Goal: Transaction & Acquisition: Purchase product/service

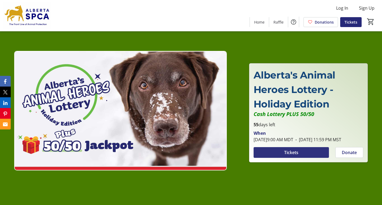
click at [291, 156] on span "Tickets" at bounding box center [291, 152] width 14 height 6
click at [352, 21] on span "Tickets" at bounding box center [351, 22] width 13 height 6
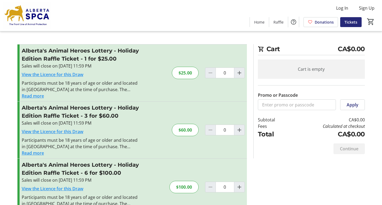
click at [52, 74] on link "View the Licence for this Draw" at bounding box center [53, 75] width 62 height 6
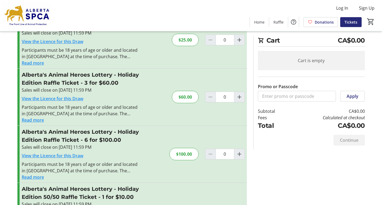
scroll to position [34, 0]
click at [60, 98] on link "View the Licence for this Draw" at bounding box center [53, 98] width 62 height 6
click at [240, 95] on mat-icon "Increment by one" at bounding box center [239, 96] width 6 height 6
type input "1"
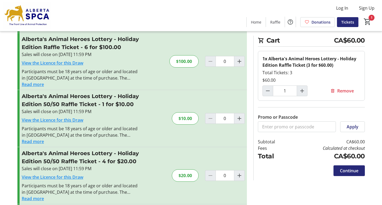
scroll to position [127, 0]
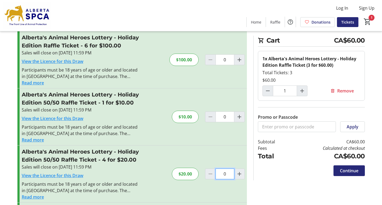
click at [226, 174] on input "0" at bounding box center [225, 174] width 19 height 11
click at [239, 174] on mat-icon "Increment by one" at bounding box center [239, 174] width 6 height 6
type input "1"
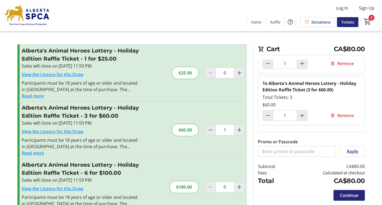
scroll to position [42, 0]
click at [346, 195] on span "Continue" at bounding box center [349, 195] width 19 height 6
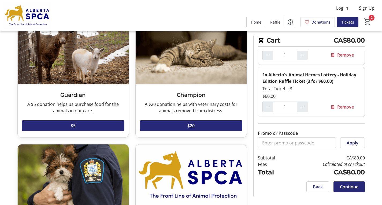
scroll to position [47, 0]
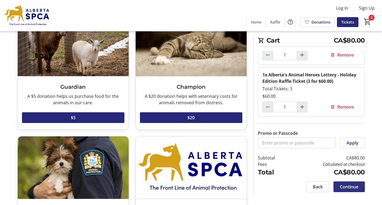
click at [346, 188] on span "Continue" at bounding box center [349, 187] width 19 height 6
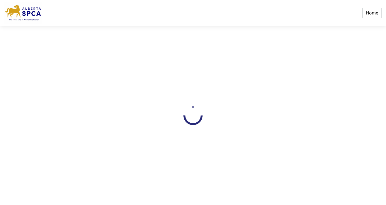
select select "CA"
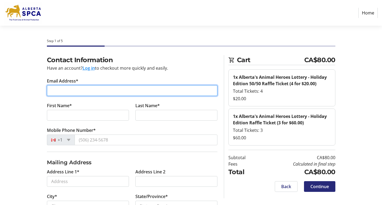
click at [50, 91] on input "Email Address*" at bounding box center [132, 90] width 171 height 11
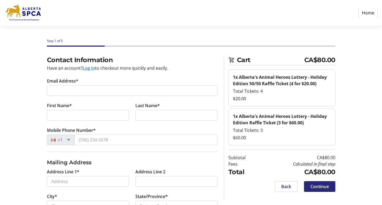
click at [88, 68] on button "Log in" at bounding box center [89, 68] width 12 height 6
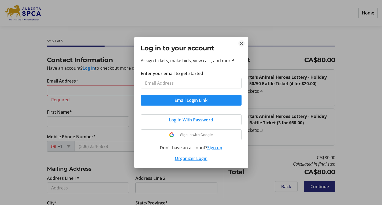
click at [241, 42] on mat-icon "Close" at bounding box center [242, 43] width 6 height 6
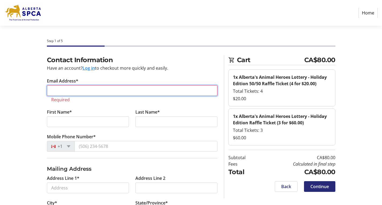
click at [59, 90] on input "Email Address*" at bounding box center [132, 90] width 171 height 11
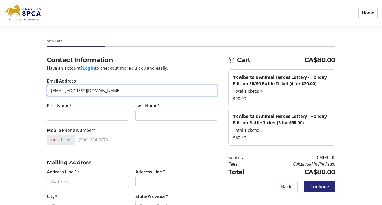
type input "[EMAIL_ADDRESS][DOMAIN_NAME]"
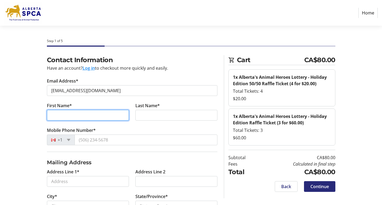
click at [50, 115] on input "First Name*" at bounding box center [88, 115] width 82 height 11
type input "[PERSON_NAME]"
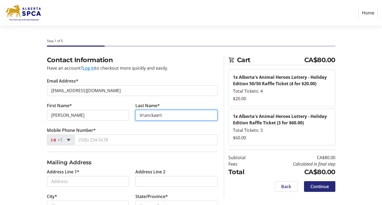
type input "Vranckaert"
click at [68, 141] on span at bounding box center [69, 140] width 4 height 2
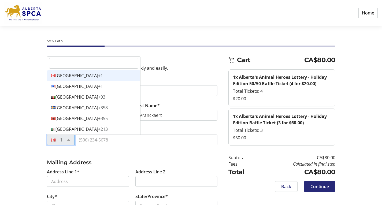
click at [67, 75] on div "Canada +1" at bounding box center [93, 75] width 93 height 11
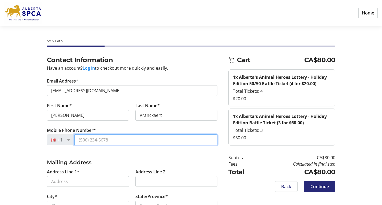
click at [78, 140] on input "Mobile Phone Number*" at bounding box center [146, 140] width 143 height 11
type input "[PHONE_NUMBER]"
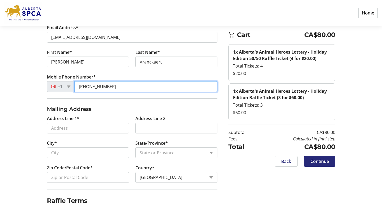
scroll to position [54, 0]
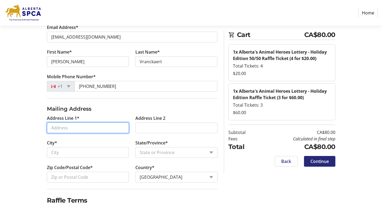
click at [52, 127] on input "Address Line 1*" at bounding box center [88, 128] width 82 height 11
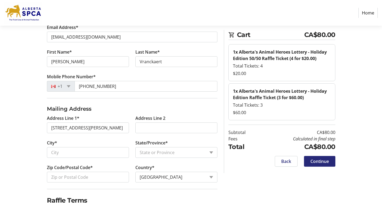
type input "[STREET_ADDRESS][PERSON_NAME]"
type input "[GEOGRAPHIC_DATA]"
select select "AB"
type input "T4S 1G2"
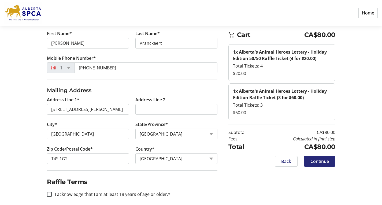
scroll to position [78, 0]
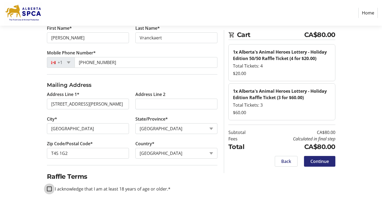
click at [50, 189] on input "I acknowledge that I am at least 18 years of age or older.*" at bounding box center [49, 189] width 5 height 5
checkbox input "true"
click at [313, 160] on span "Continue" at bounding box center [320, 161] width 19 height 6
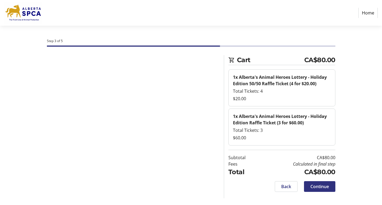
scroll to position [0, 0]
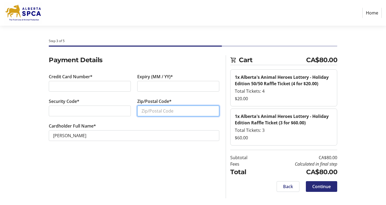
click at [142, 113] on input "Zip/Postal Code*" at bounding box center [178, 111] width 82 height 11
type input "T4S 1G2"
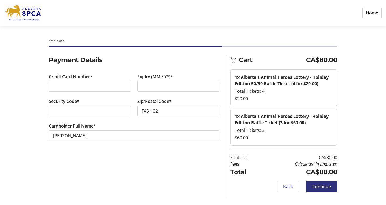
click at [321, 184] on span "Continue" at bounding box center [322, 187] width 19 height 6
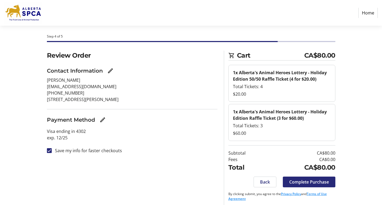
scroll to position [7, 0]
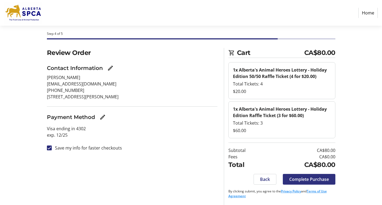
click at [303, 180] on span "Complete Purchase" at bounding box center [310, 179] width 40 height 6
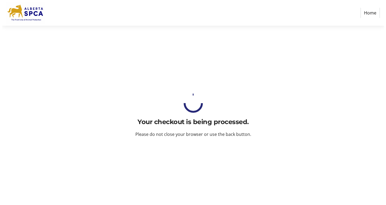
scroll to position [0, 0]
